Goal: Task Accomplishment & Management: Manage account settings

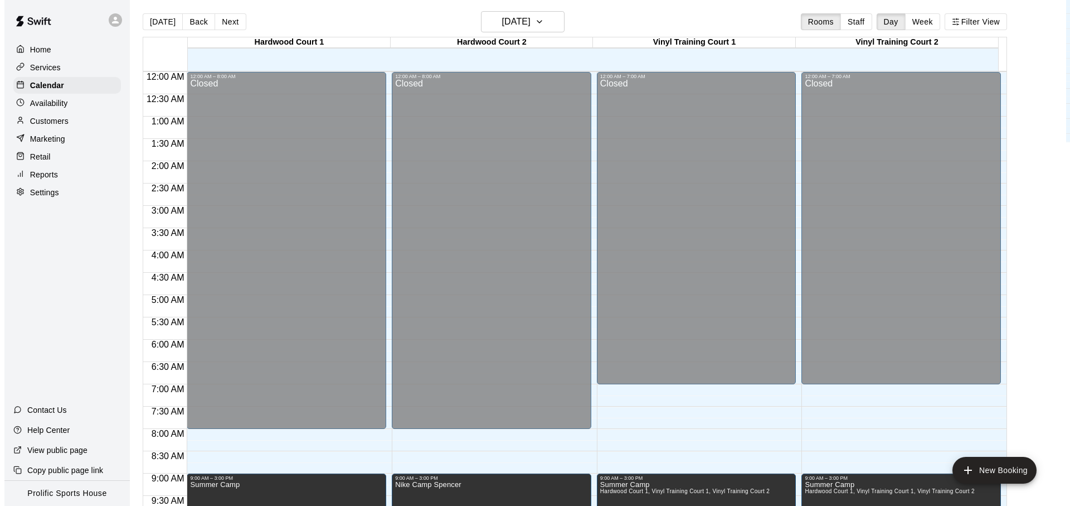
scroll to position [626, 0]
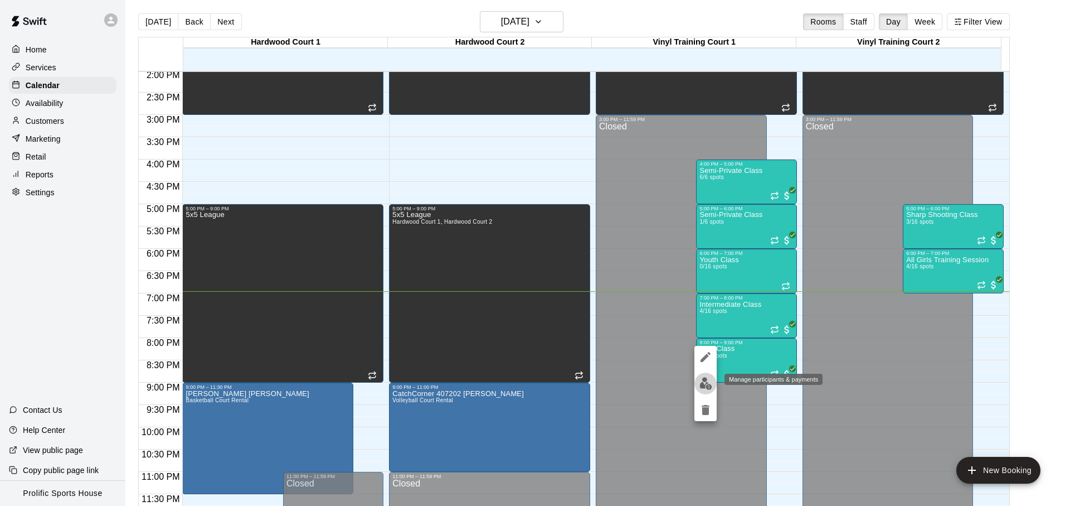
click at [700, 380] on img "edit" at bounding box center [706, 383] width 13 height 13
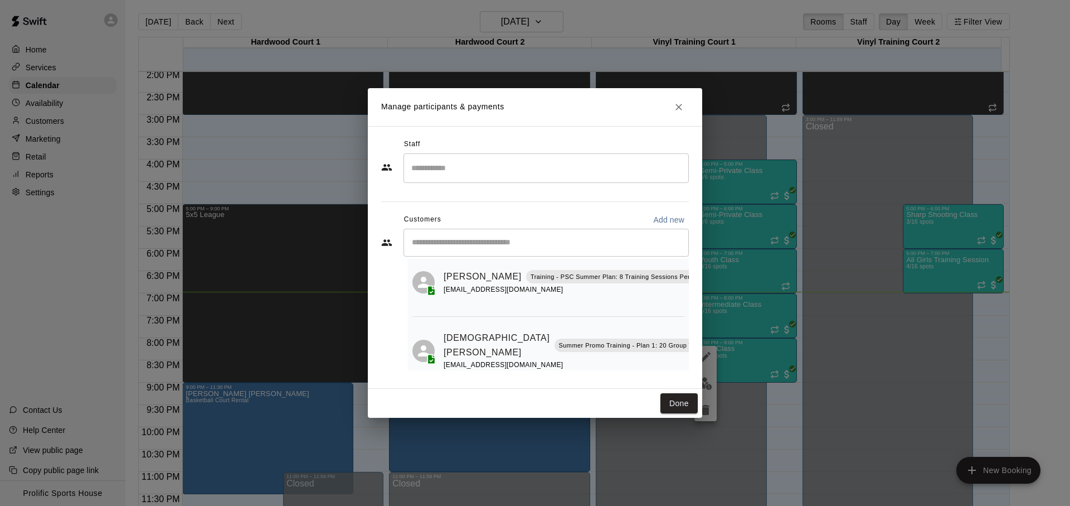
scroll to position [0, 0]
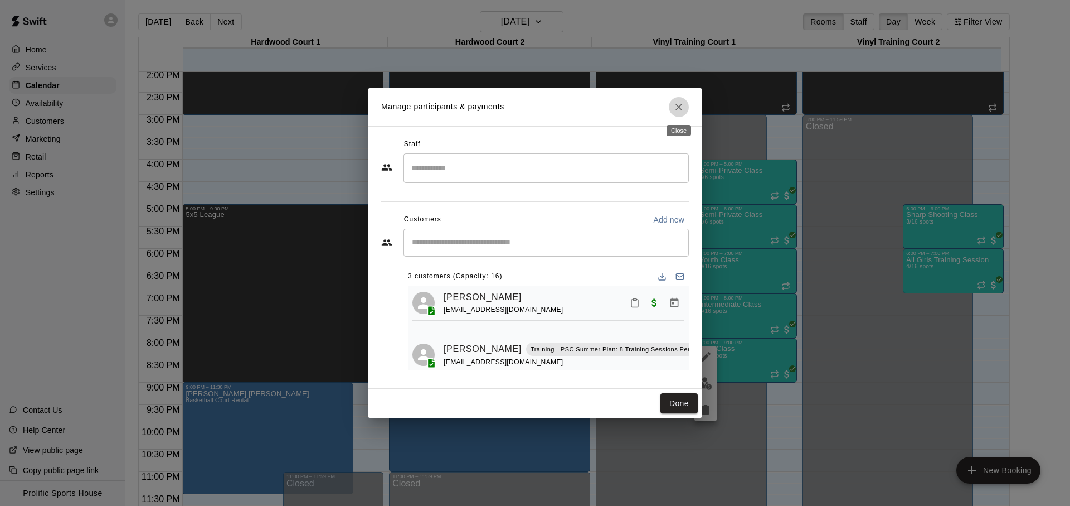
click at [681, 109] on icon "Close" at bounding box center [679, 106] width 11 height 11
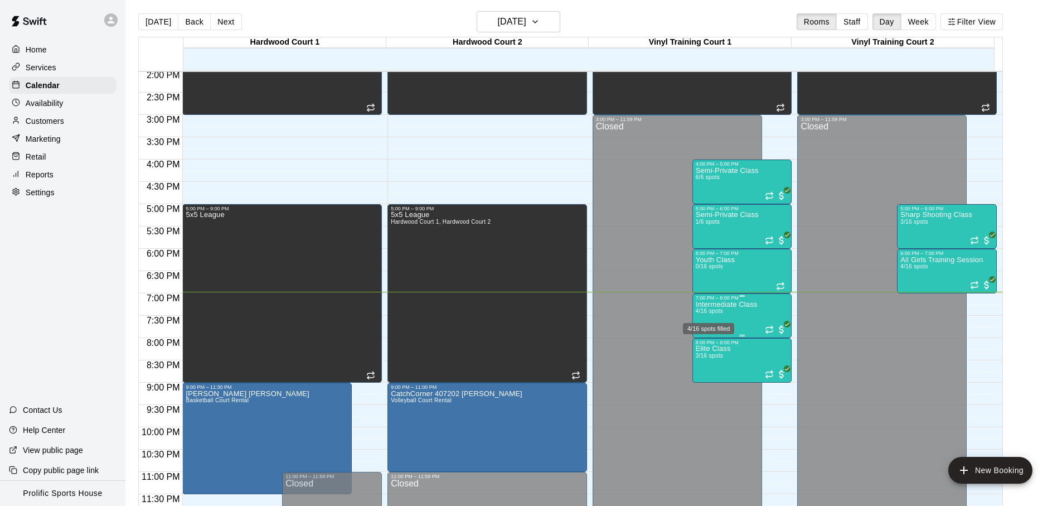
click at [717, 313] on span "4/16 spots" at bounding box center [709, 311] width 27 height 6
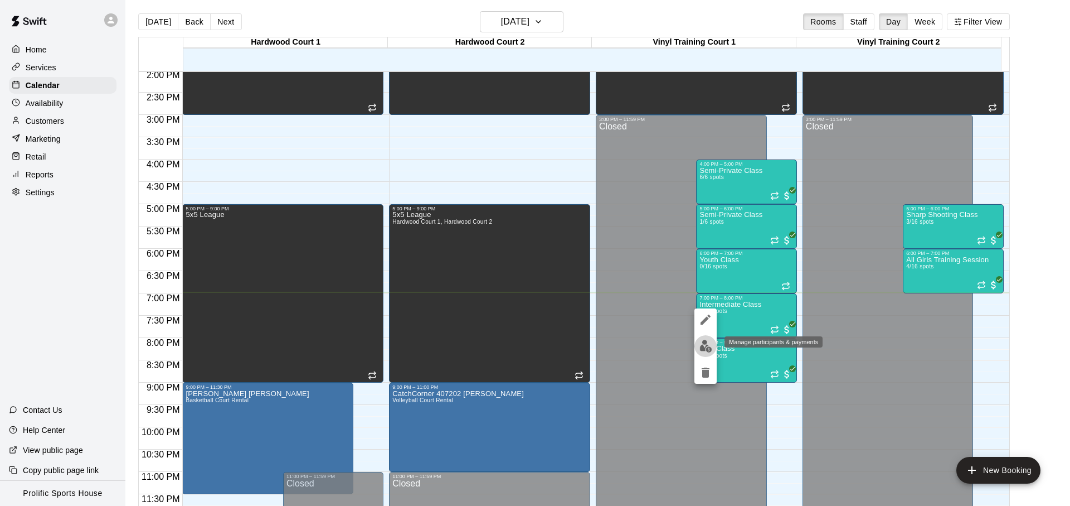
click at [700, 348] on img "edit" at bounding box center [706, 346] width 13 height 13
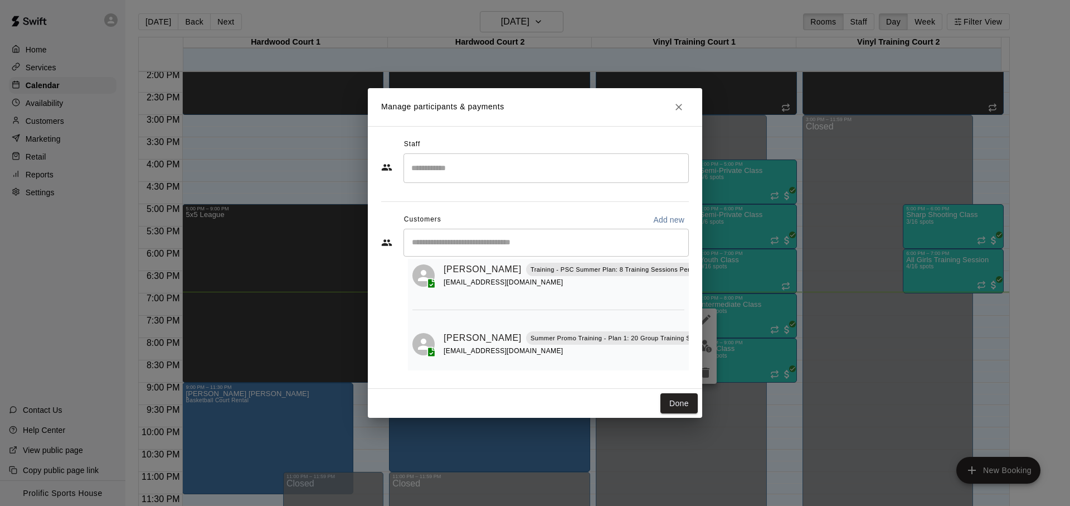
scroll to position [42, 0]
click at [689, 109] on h2 "Manage participants & payments" at bounding box center [535, 107] width 335 height 38
click at [686, 108] on button "Close" at bounding box center [679, 107] width 20 height 20
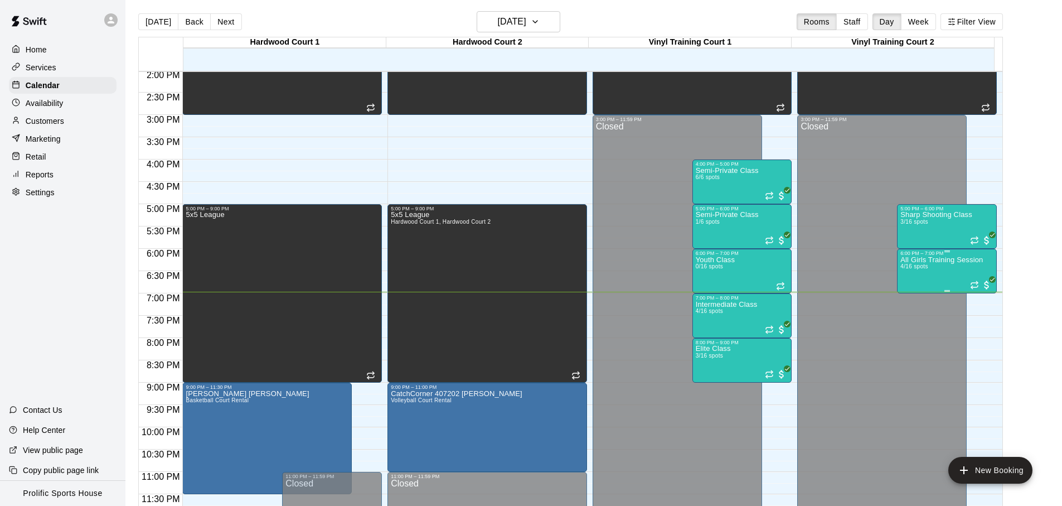
click at [929, 260] on p "All Girls Training Session" at bounding box center [941, 260] width 83 height 0
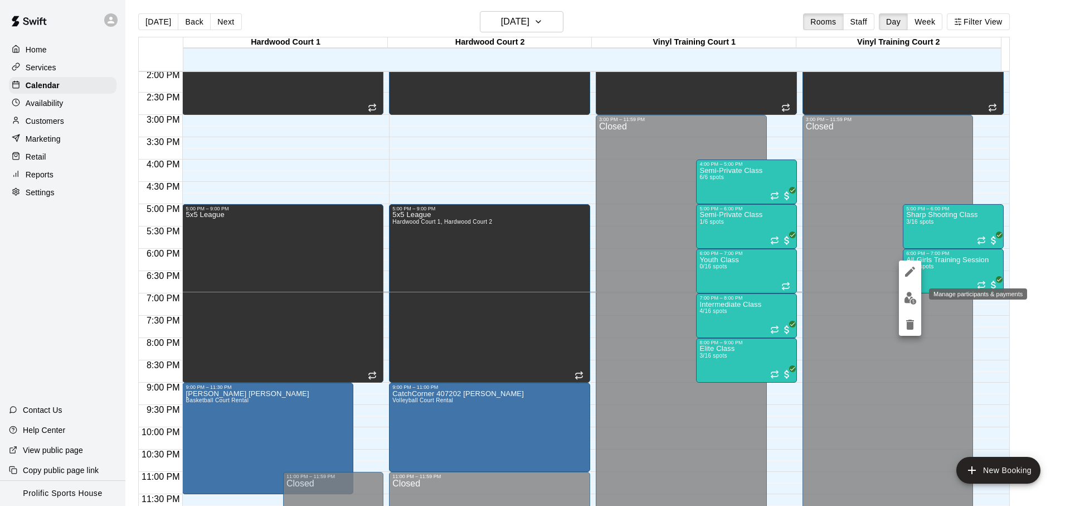
click at [916, 298] on img "edit" at bounding box center [910, 298] width 13 height 13
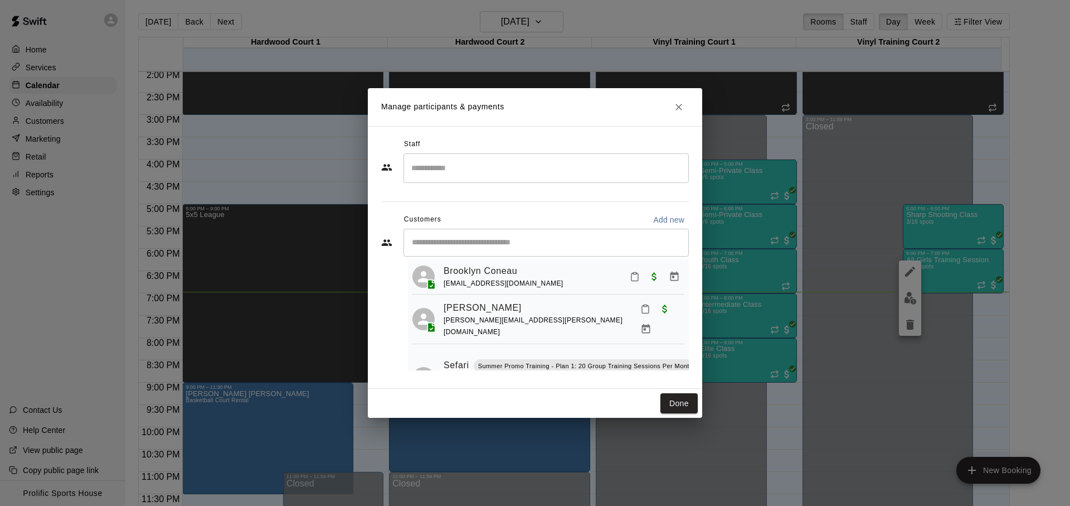
scroll to position [137, 0]
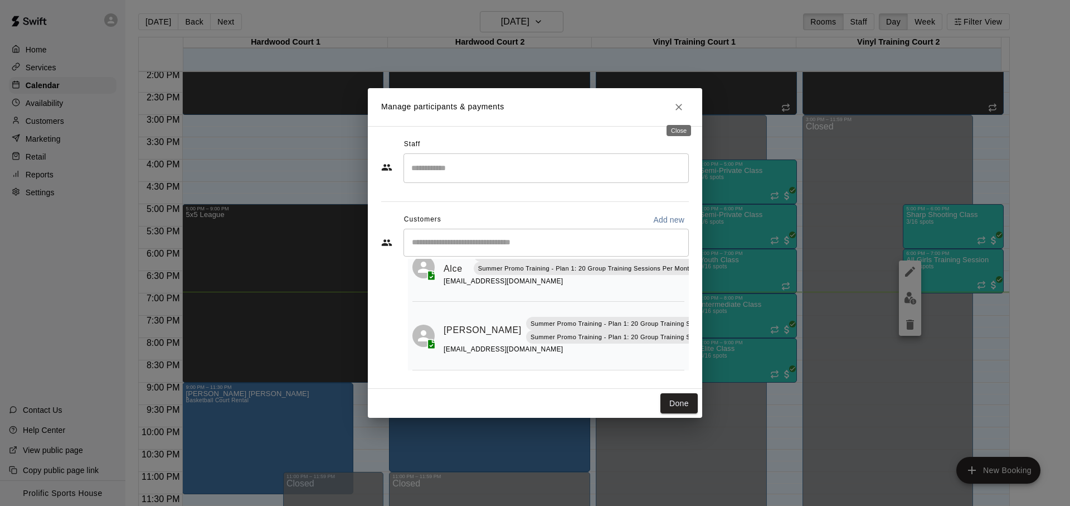
click at [672, 107] on button "Close" at bounding box center [679, 107] width 20 height 20
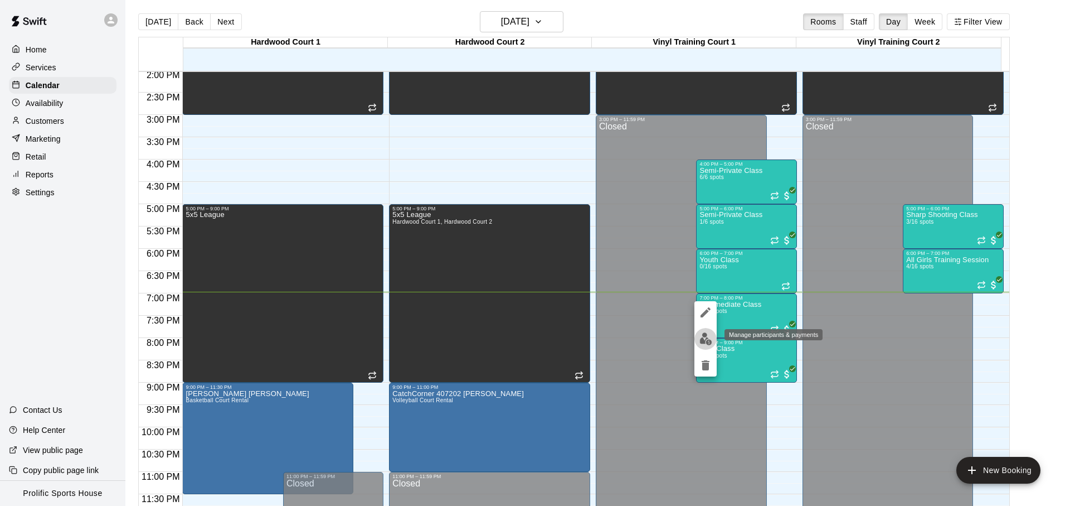
click at [705, 343] on img "edit" at bounding box center [706, 338] width 13 height 13
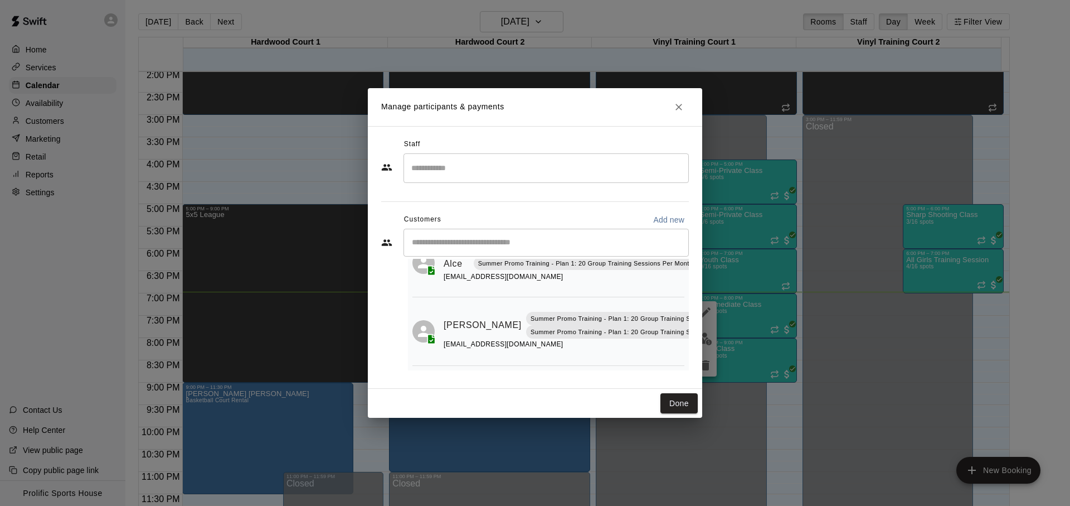
scroll to position [202, 0]
